Goal: Task Accomplishment & Management: Manage account settings

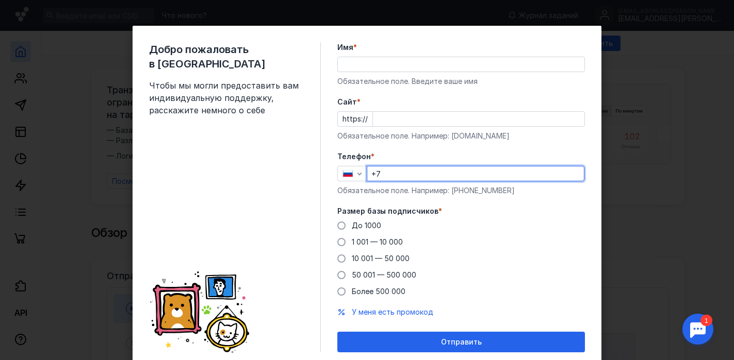
click at [400, 174] on input "+7" at bounding box center [475, 174] width 217 height 14
type input "[PHONE_NUMBER]"
click at [341, 225] on span at bounding box center [341, 226] width 8 height 8
click at [0, 0] on input "До 1000" at bounding box center [0, 0] width 0 height 0
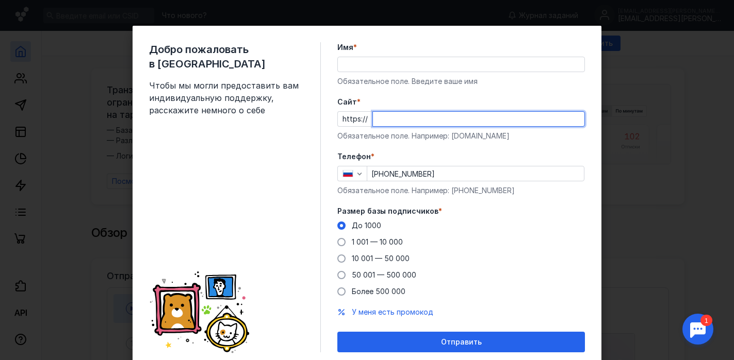
drag, startPoint x: 382, startPoint y: 119, endPoint x: 364, endPoint y: 119, distance: 18.1
click at [364, 119] on div "https://" at bounding box center [461, 118] width 248 height 15
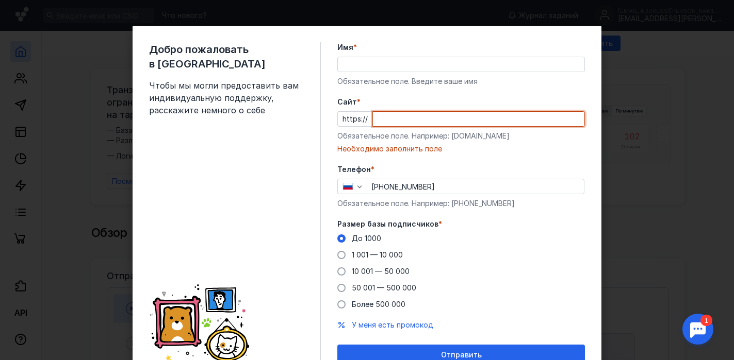
paste input "[DOMAIN_NAME][URL]"
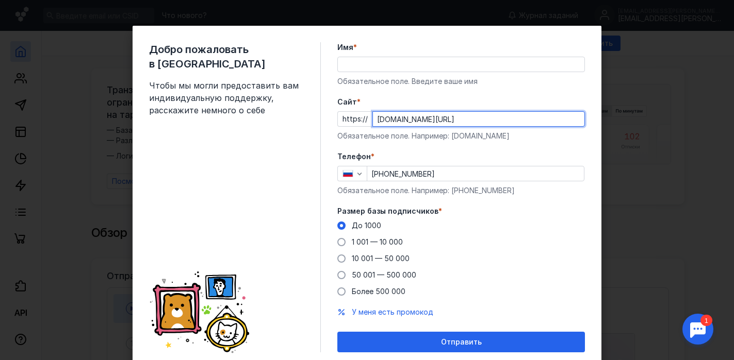
type input "[DOMAIN_NAME][URL]"
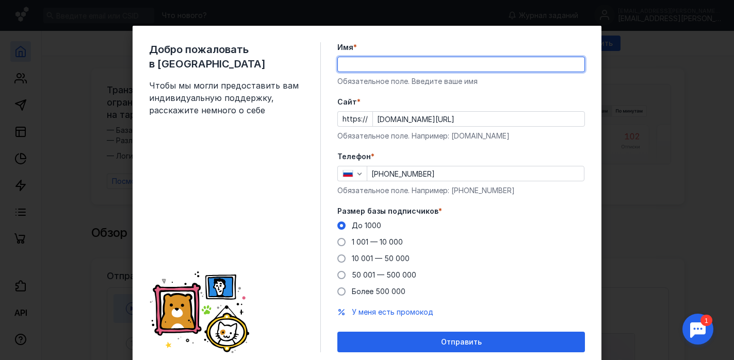
click at [352, 66] on input "Имя *" at bounding box center [461, 64] width 247 height 14
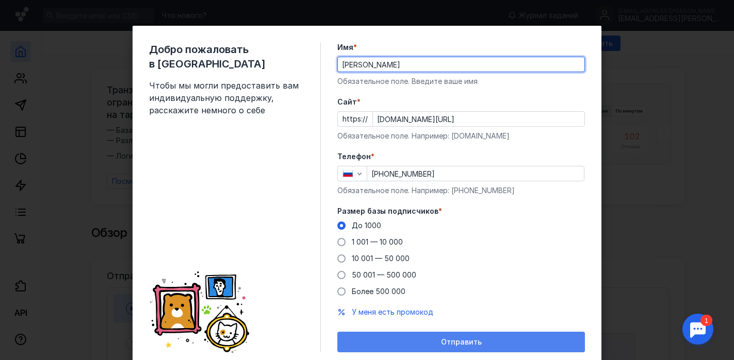
type input "[PERSON_NAME]"
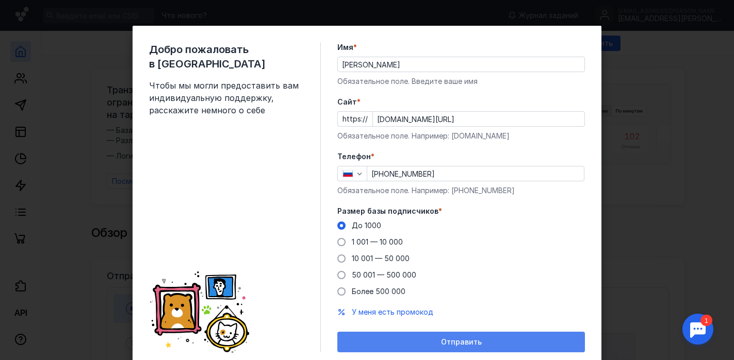
click at [447, 345] on span "Отправить" at bounding box center [461, 342] width 41 height 9
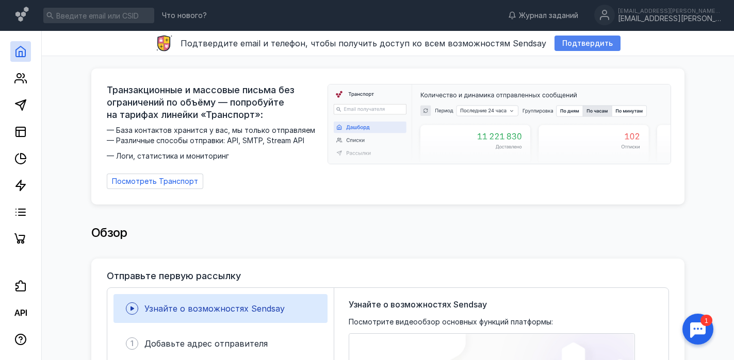
click at [578, 41] on span "Подтвердить" at bounding box center [587, 43] width 51 height 9
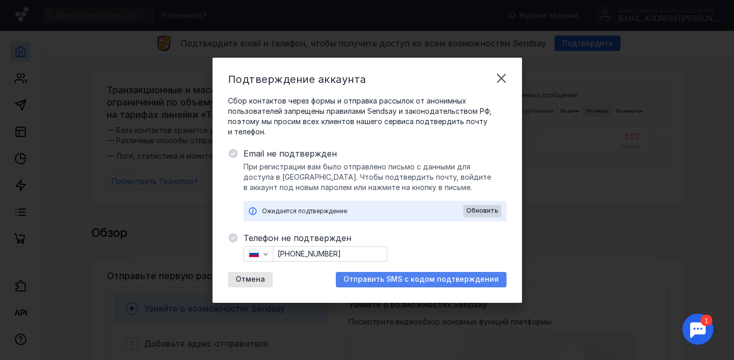
click at [436, 281] on span "Отправить SMS с кодом подтверждения" at bounding box center [420, 279] width 155 height 9
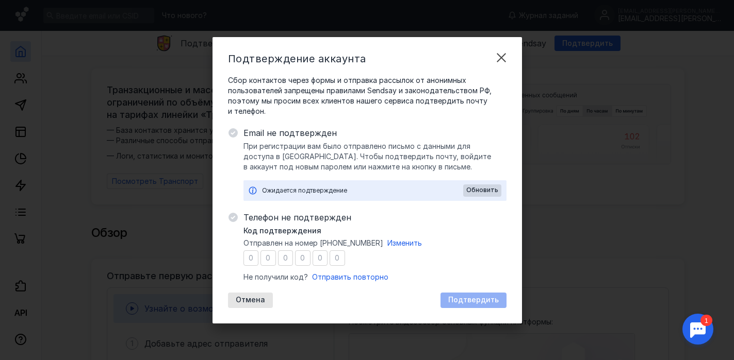
type input "2"
type input "1"
type input "8"
type input "9"
type input "7"
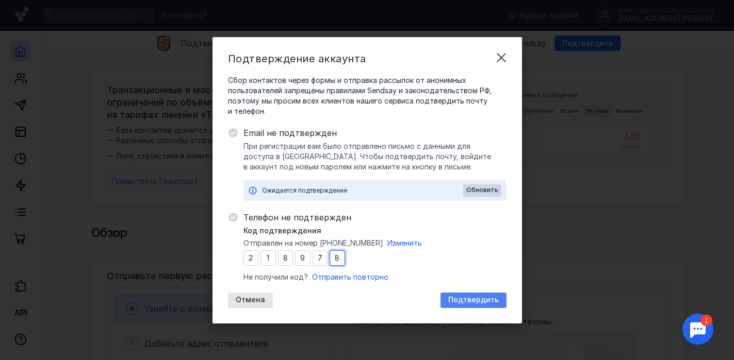
type input "8"
click at [470, 298] on span "Подтвердить" at bounding box center [473, 300] width 51 height 9
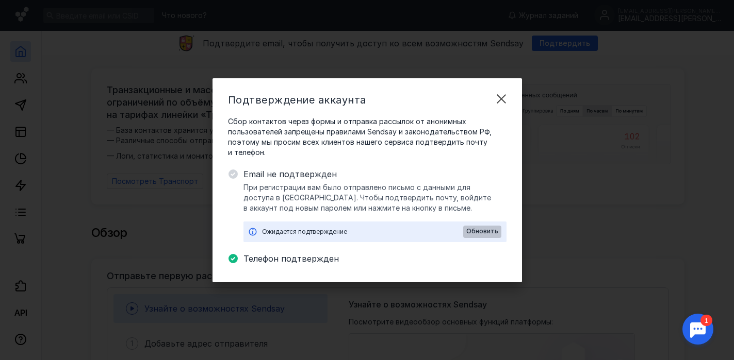
click at [482, 234] on span "Обновить" at bounding box center [482, 231] width 32 height 7
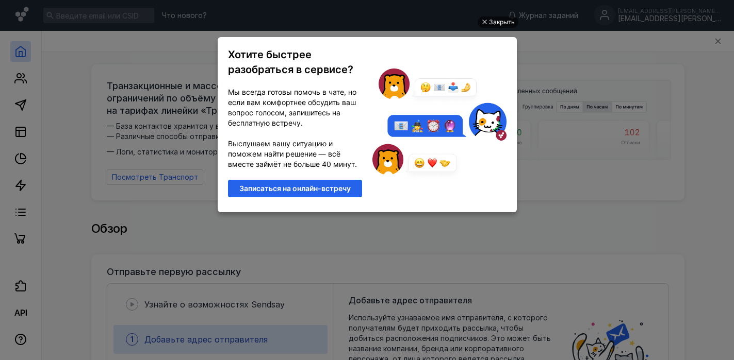
click at [493, 22] on div "Закрыть" at bounding box center [502, 22] width 26 height 11
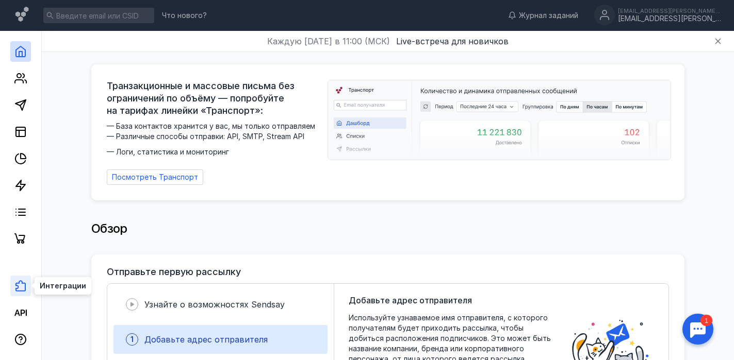
click at [20, 288] on icon at bounding box center [20, 286] width 12 height 12
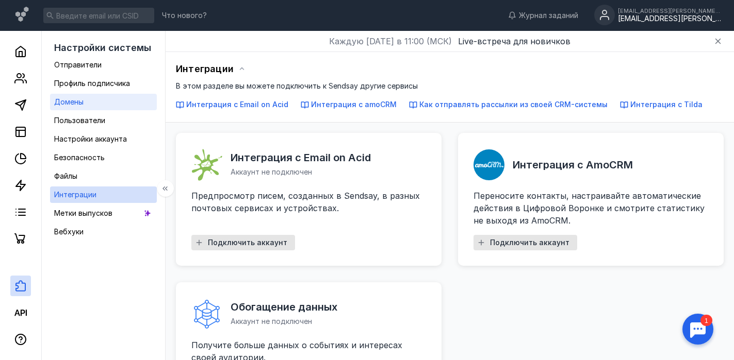
click at [76, 104] on span "Домены" at bounding box center [68, 101] width 29 height 9
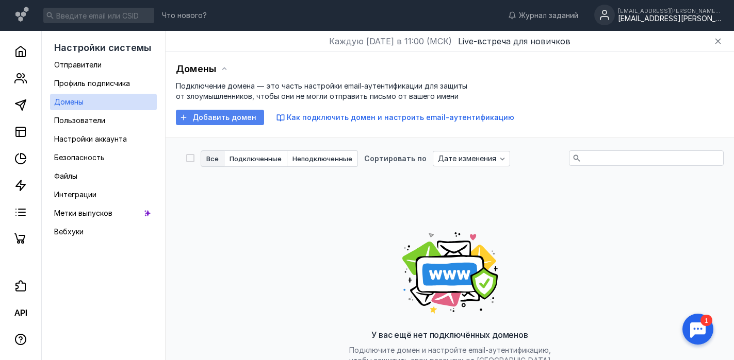
click at [211, 117] on span "Добавить домен" at bounding box center [224, 117] width 64 height 9
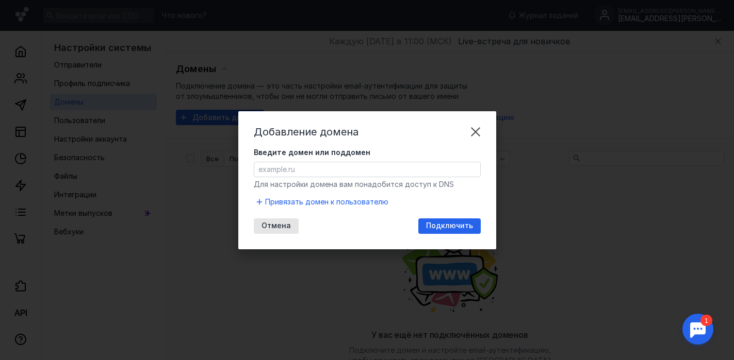
click at [286, 169] on input "Введите домен или поддомен" at bounding box center [367, 169] width 226 height 14
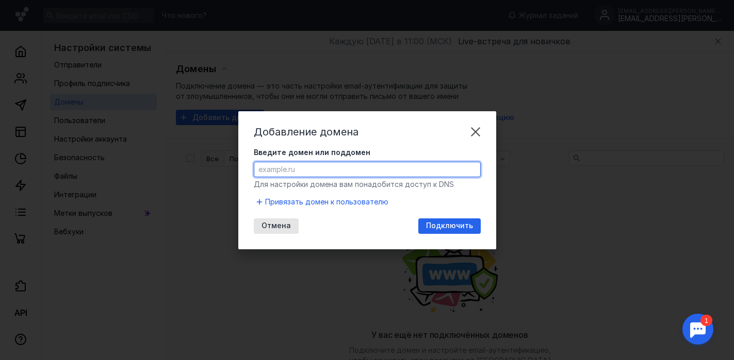
paste input "[DOMAIN_NAME]"
type input "[DOMAIN_NAME]"
click at [451, 232] on div "Подключить" at bounding box center [449, 226] width 62 height 15
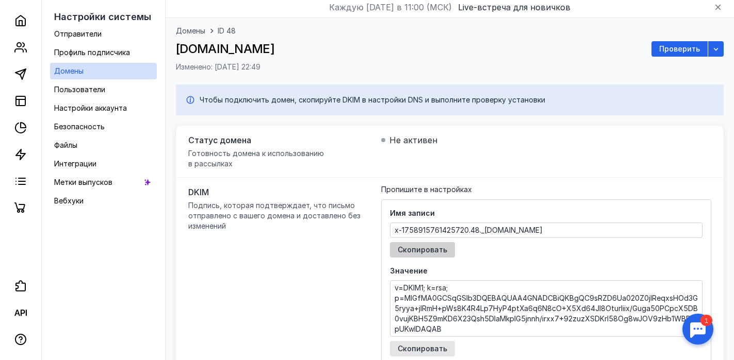
scroll to position [35, 0]
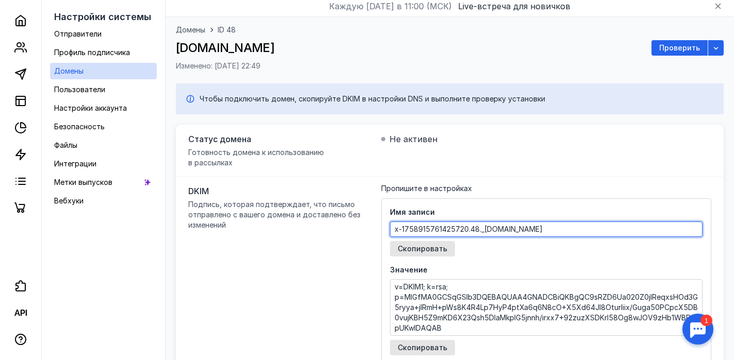
drag, startPoint x: 559, startPoint y: 231, endPoint x: 388, endPoint y: 229, distance: 170.7
click at [388, 229] on div "Имя записи x-1758915761425720.48._[DOMAIN_NAME] Скопировать Значение v=DKIM1; k…" at bounding box center [546, 282] width 330 height 166
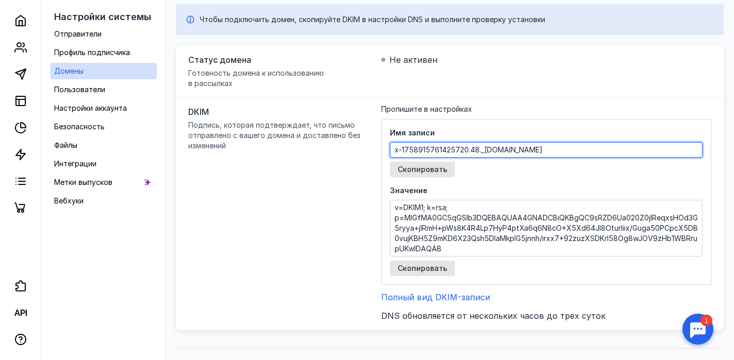
scroll to position [134, 0]
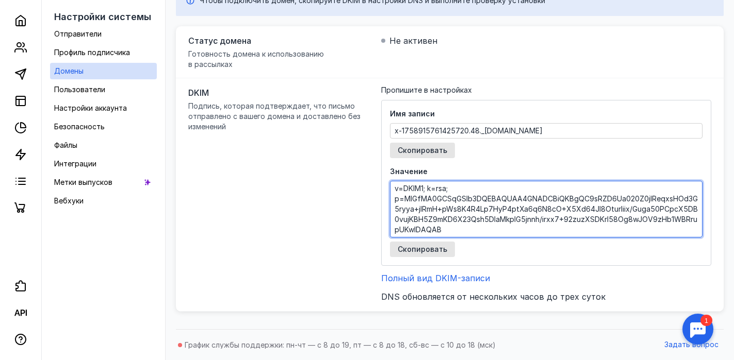
drag, startPoint x: 394, startPoint y: 187, endPoint x: 470, endPoint y: 236, distance: 90.4
click at [470, 236] on textarea "v=DKIM1; k=rsa; p=MIGfMA0GCSqGSIb3DQEBAQUAA4GNADCBiQKBgQC9sRZD6Ua020Z0jIReqxsHO…" at bounding box center [545, 210] width 311 height 56
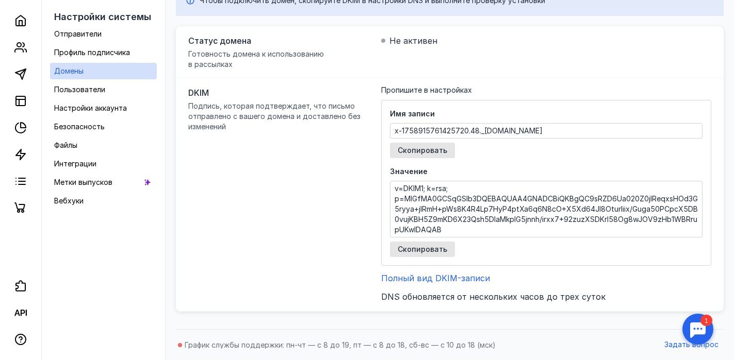
click at [342, 210] on div "DKIM Подпись, которая подтверждает, что письмо отправлено с вашего домена и дос…" at bounding box center [450, 195] width 548 height 234
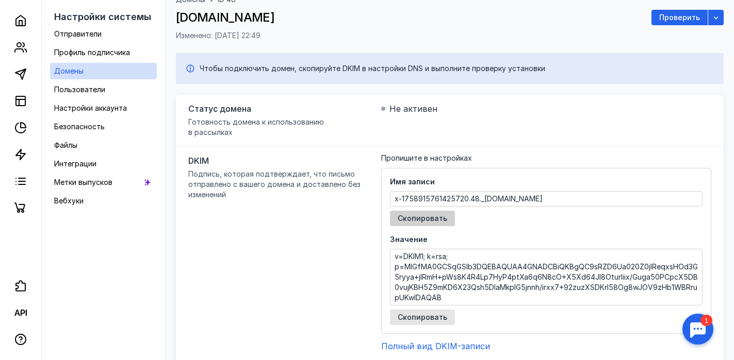
scroll to position [0, 0]
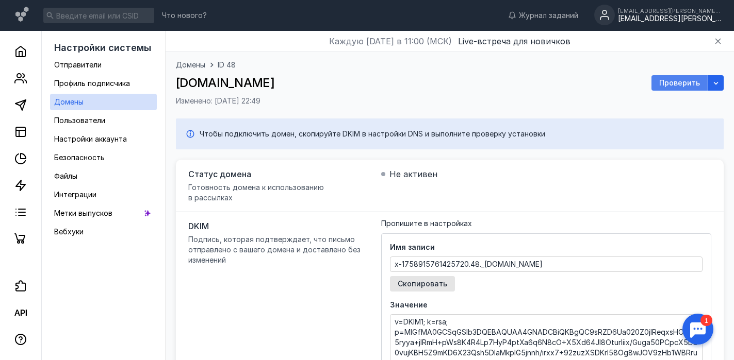
click at [677, 85] on span "Проверить" at bounding box center [679, 83] width 41 height 9
click at [678, 81] on span "Проверить" at bounding box center [679, 83] width 41 height 9
